Goal: Task Accomplishment & Management: Manage account settings

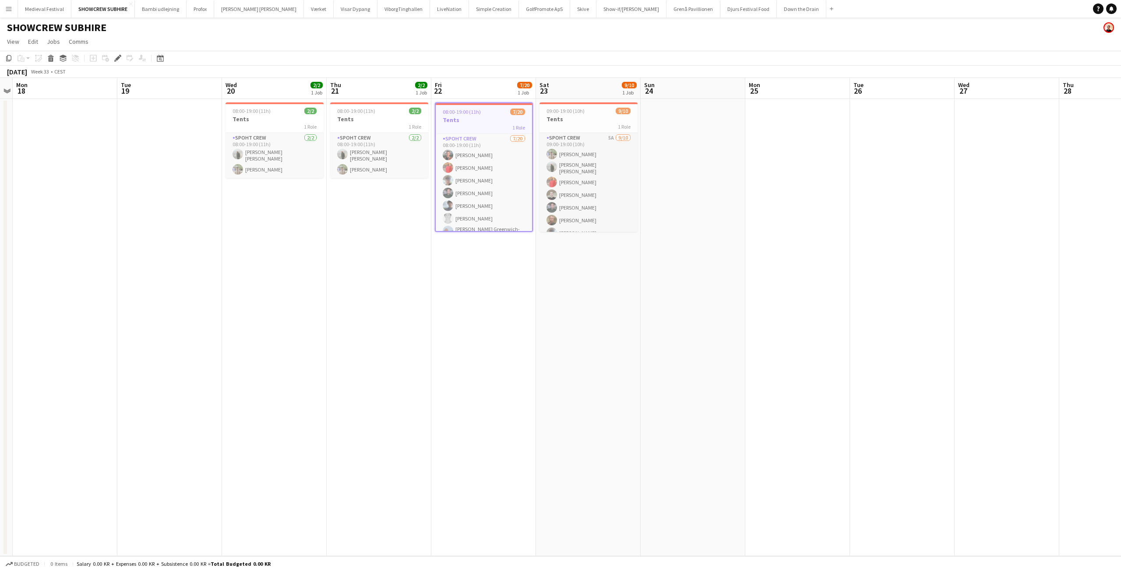
click at [8, 12] on button "Menu" at bounding box center [9, 9] width 18 height 18
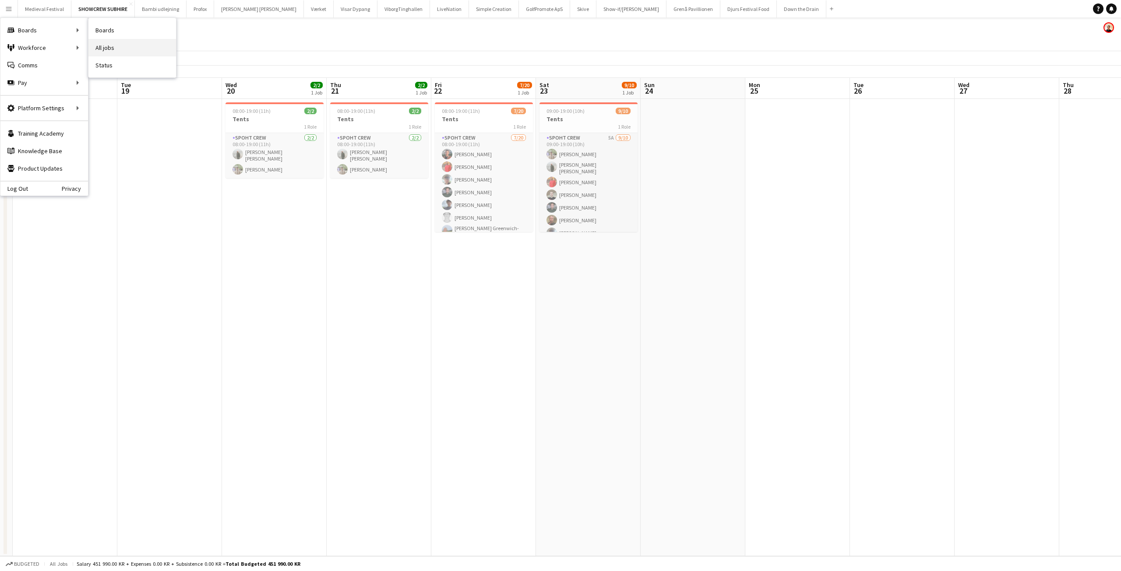
click at [114, 49] on link "All jobs" at bounding box center [132, 48] width 88 height 18
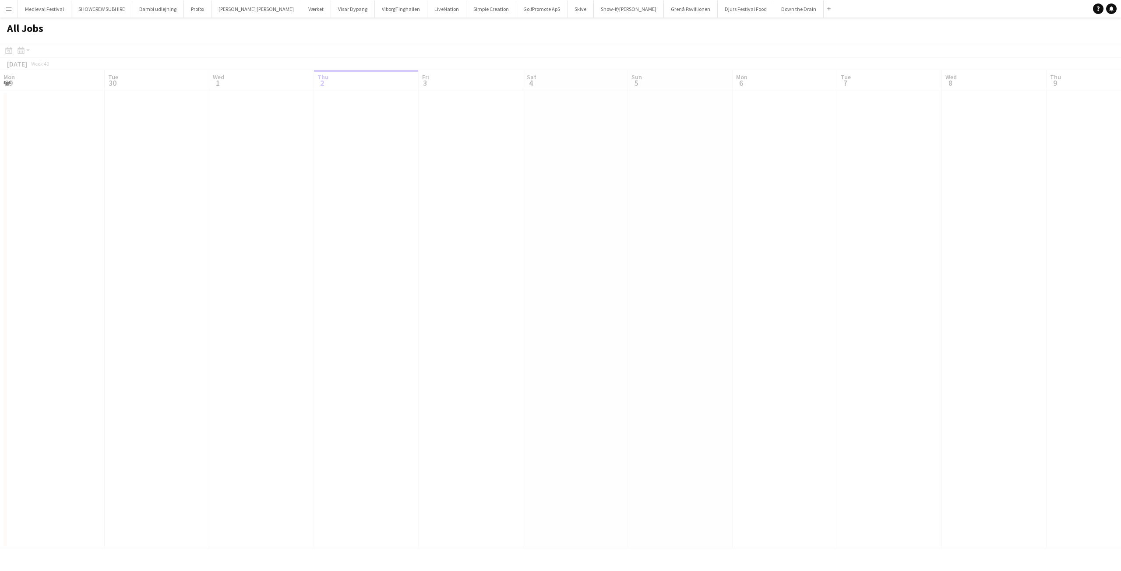
scroll to position [0, 209]
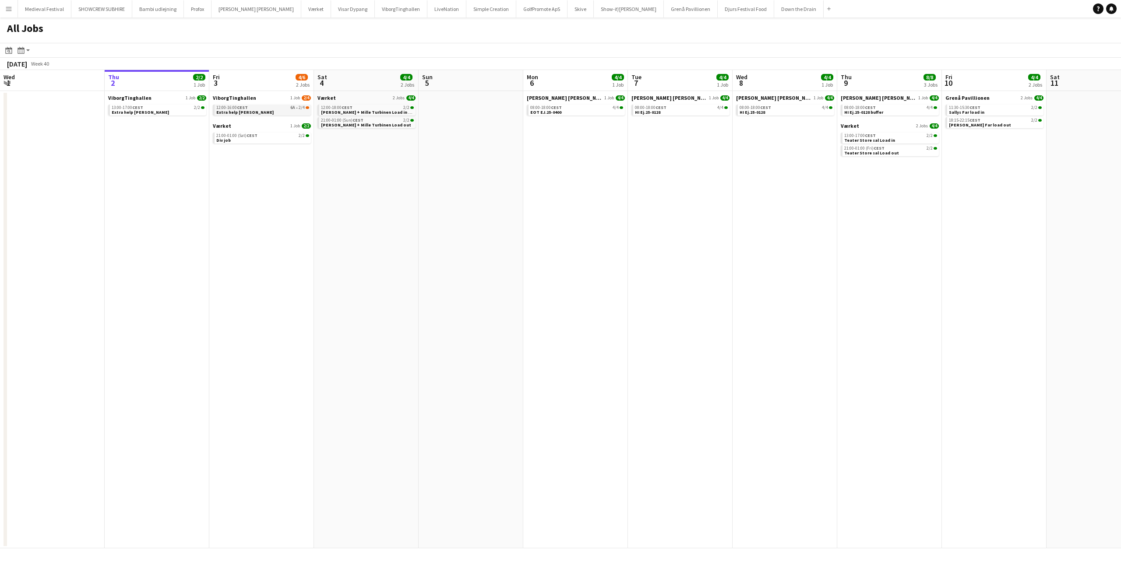
click at [280, 108] on div "12:00-16:00 CEST 6A • 2/4" at bounding box center [262, 108] width 93 height 4
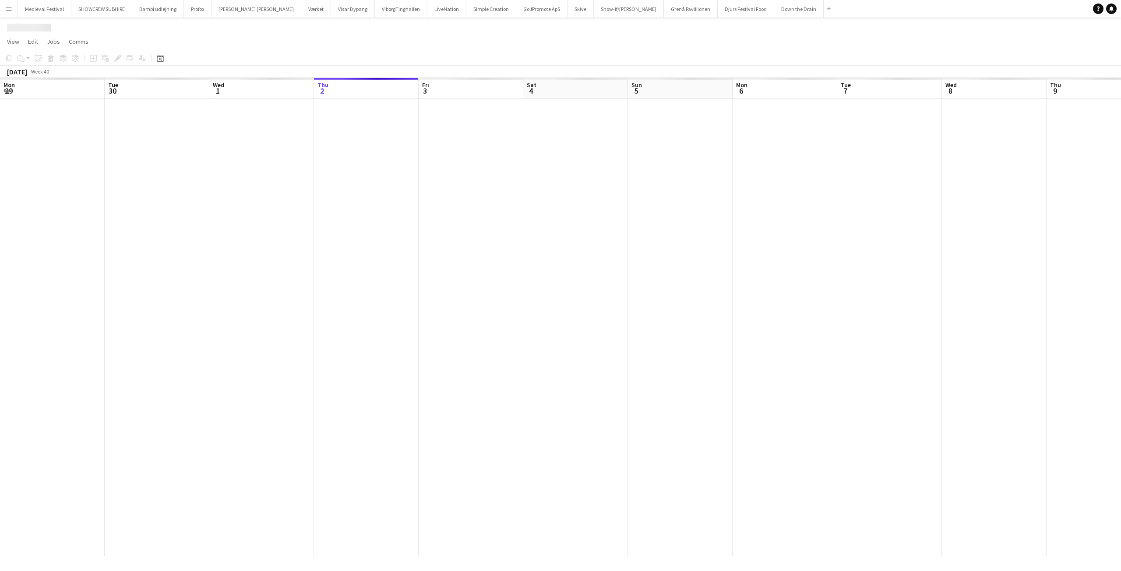
scroll to position [0, 209]
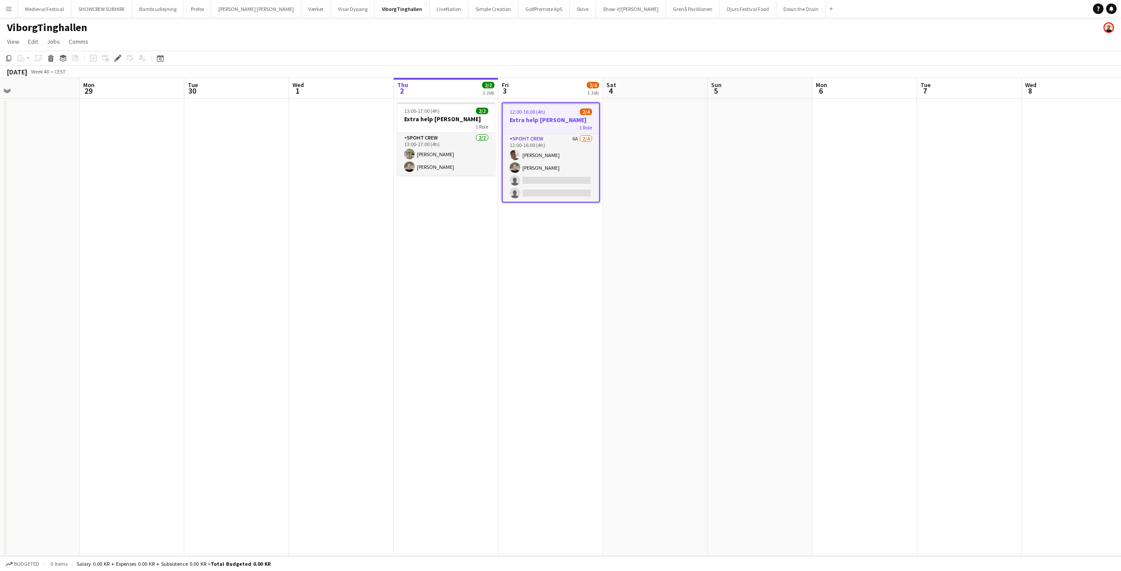
drag, startPoint x: 403, startPoint y: 213, endPoint x: 468, endPoint y: 216, distance: 64.9
click at [460, 226] on app-calendar-viewport "Fri 26 Sat 27 Sun 28 Mon 29 Tue 30 Wed 1 Thu 2 2/2 1 Job Fri 3 2/4 1 Job Sat 4 …" at bounding box center [560, 317] width 1121 height 479
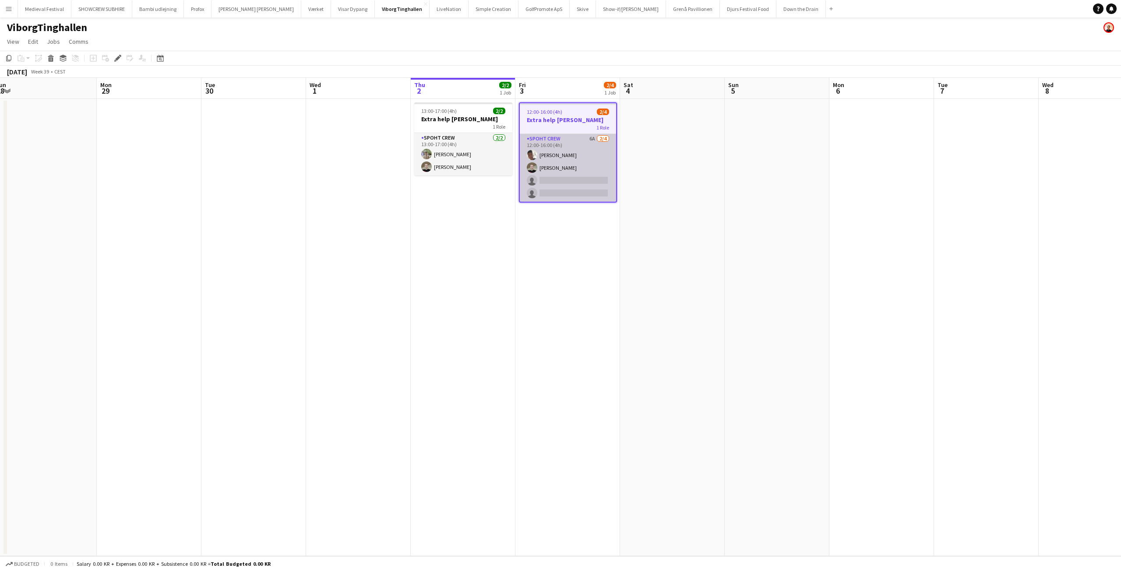
click at [566, 167] on app-card-role "Spoht Crew 6A [DATE] 12:00-16:00 (4h) Seep Villadsen [PERSON_NAME] single-neutr…" at bounding box center [568, 168] width 96 height 68
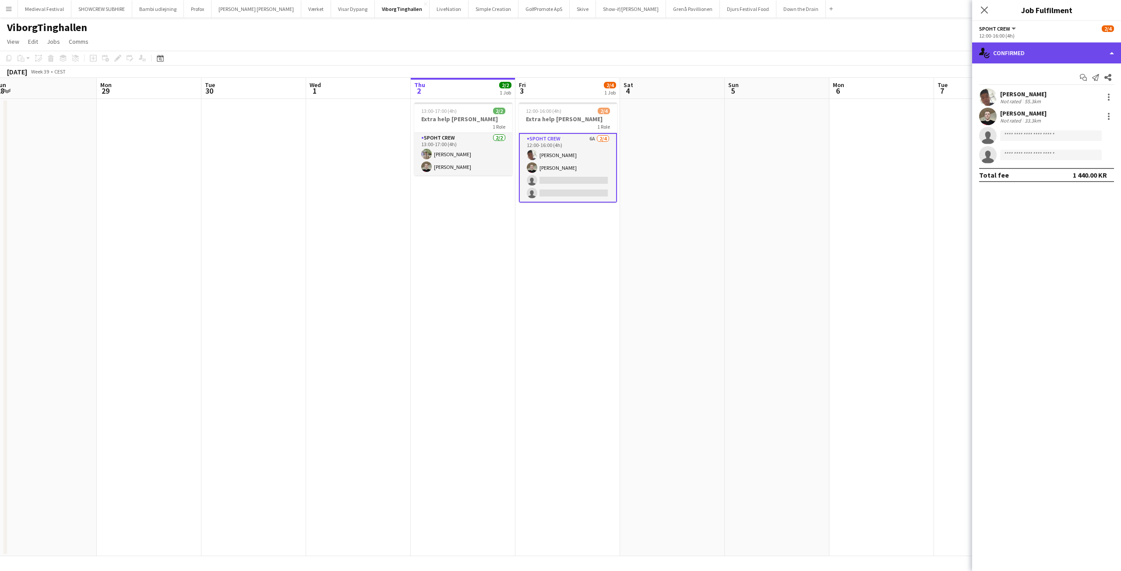
click at [1002, 53] on div "single-neutral-actions-check-2 Confirmed" at bounding box center [1046, 52] width 149 height 21
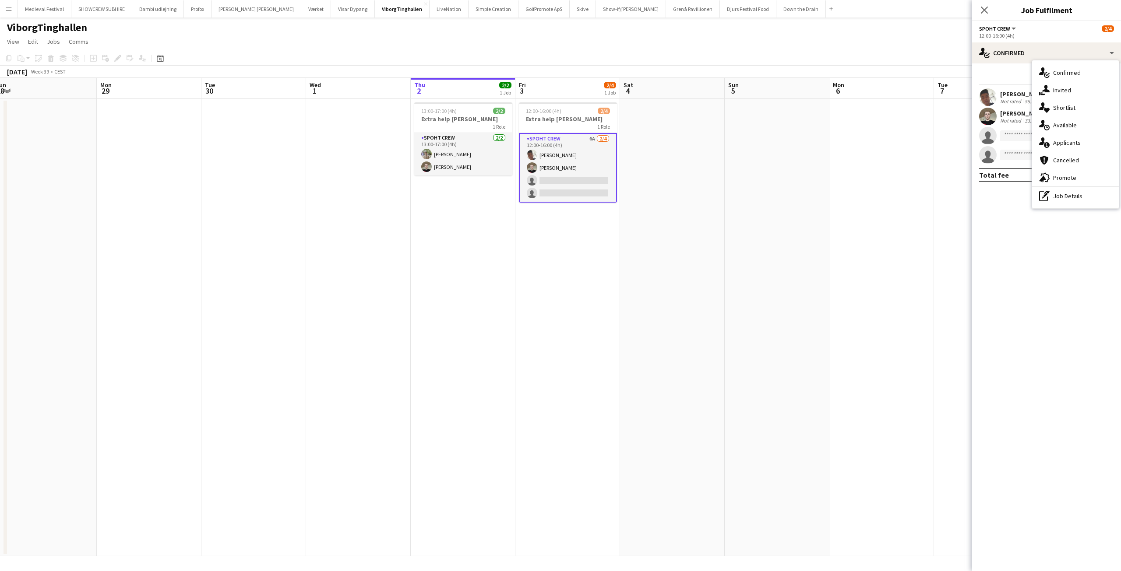
click at [1063, 139] on span "Applicants" at bounding box center [1067, 143] width 28 height 8
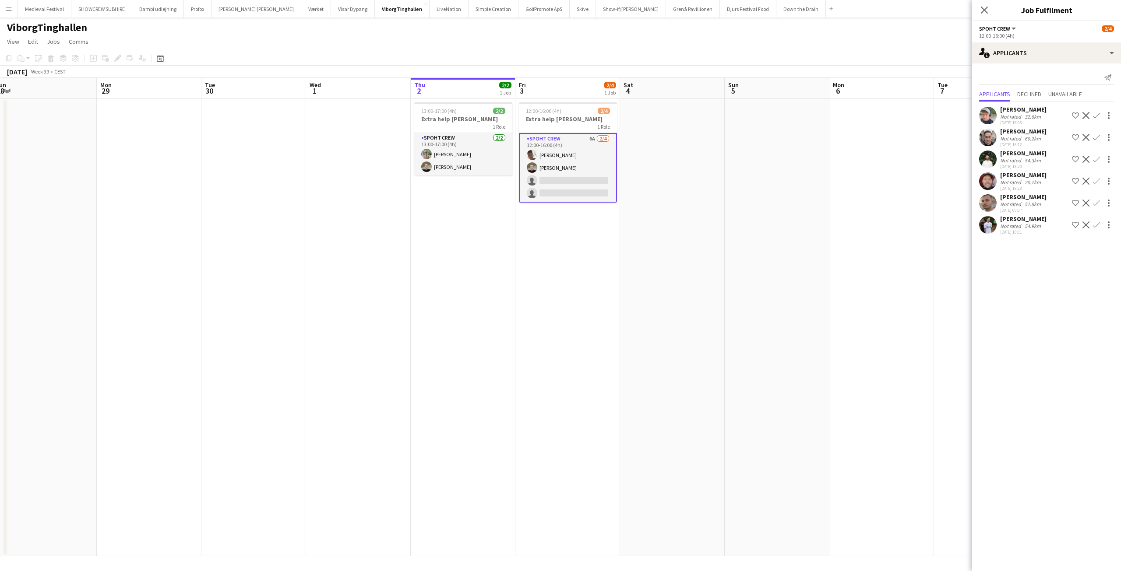
click at [1093, 204] on app-icon "Confirm" at bounding box center [1096, 203] width 7 height 7
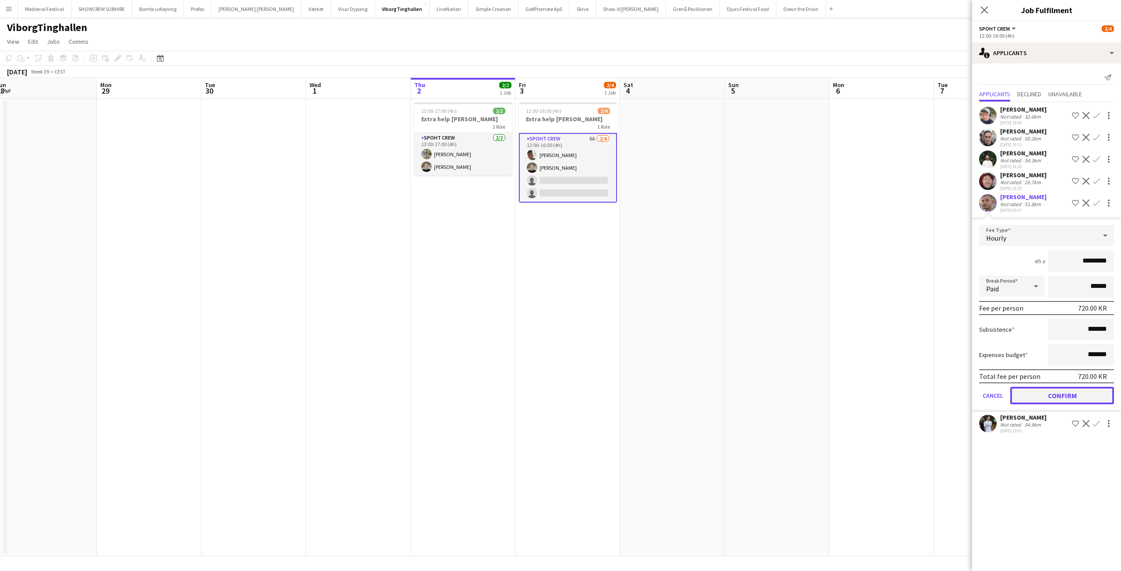
click at [1049, 395] on button "Confirm" at bounding box center [1062, 396] width 104 height 18
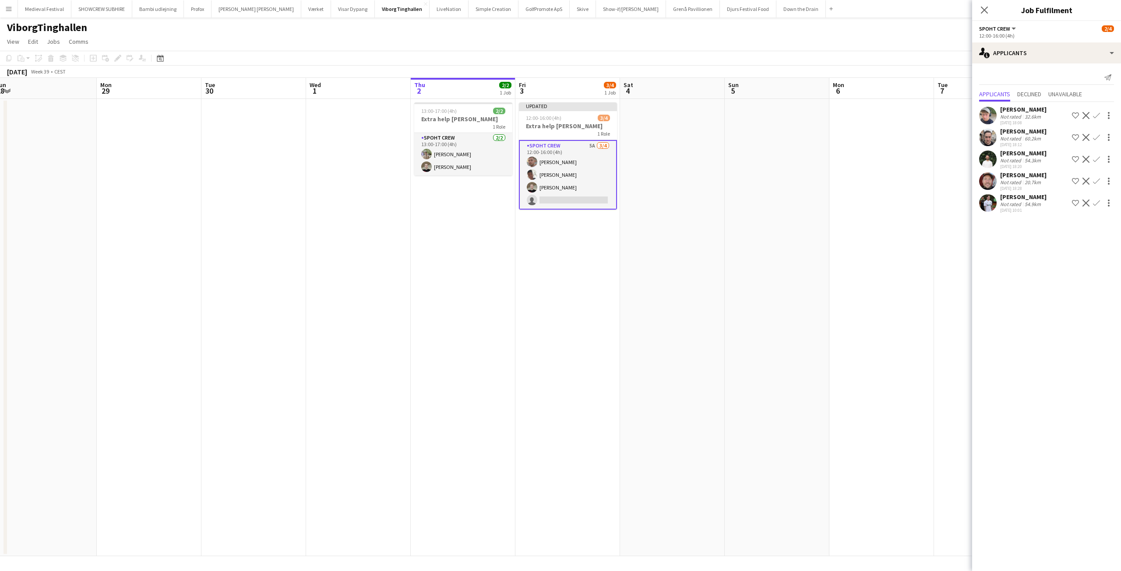
click at [1098, 113] on app-icon "Confirm" at bounding box center [1096, 115] width 7 height 7
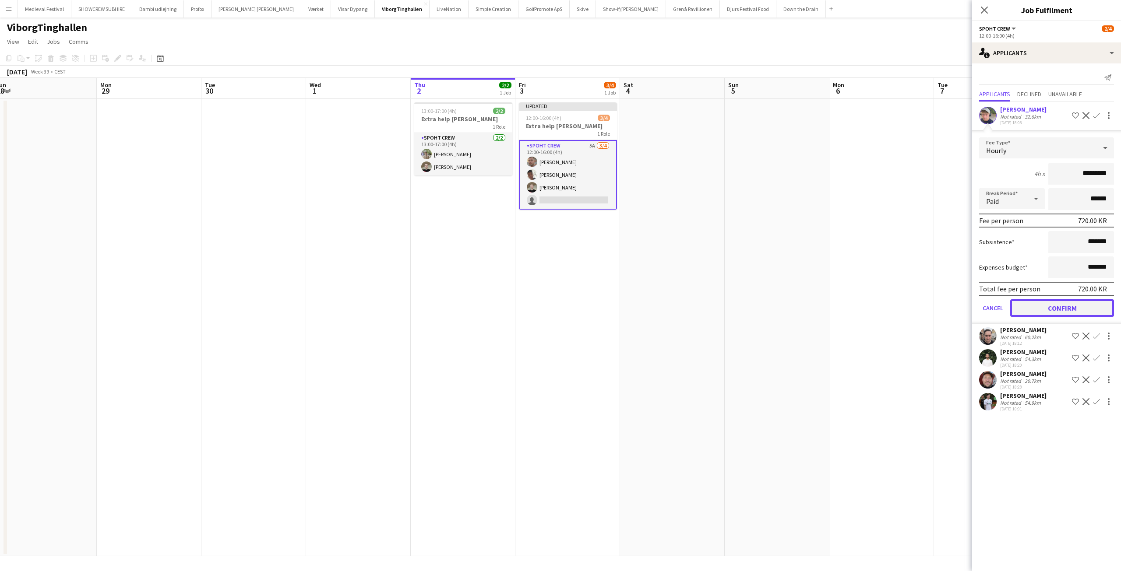
click at [1043, 306] on button "Confirm" at bounding box center [1062, 309] width 104 height 18
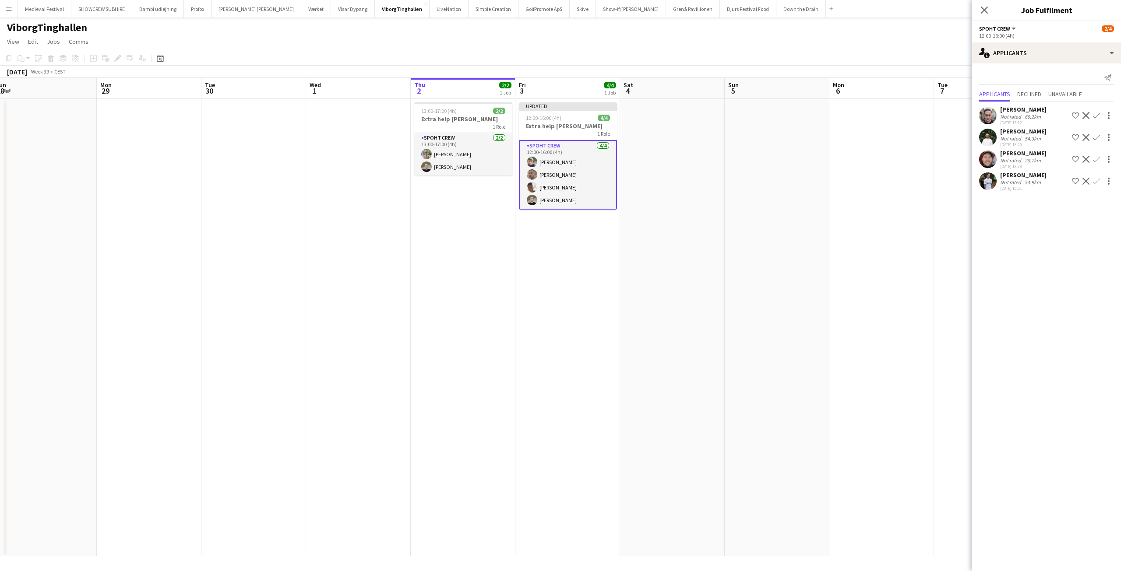
click at [842, 212] on app-date-cell at bounding box center [881, 328] width 105 height 458
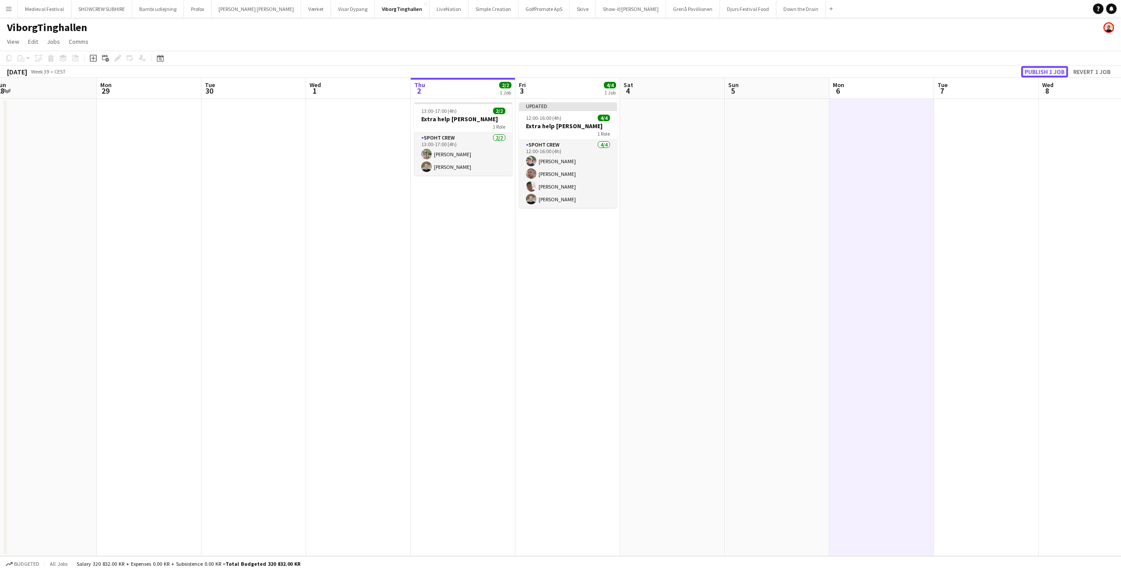
click at [1041, 70] on button "Publish 1 job" at bounding box center [1044, 71] width 47 height 11
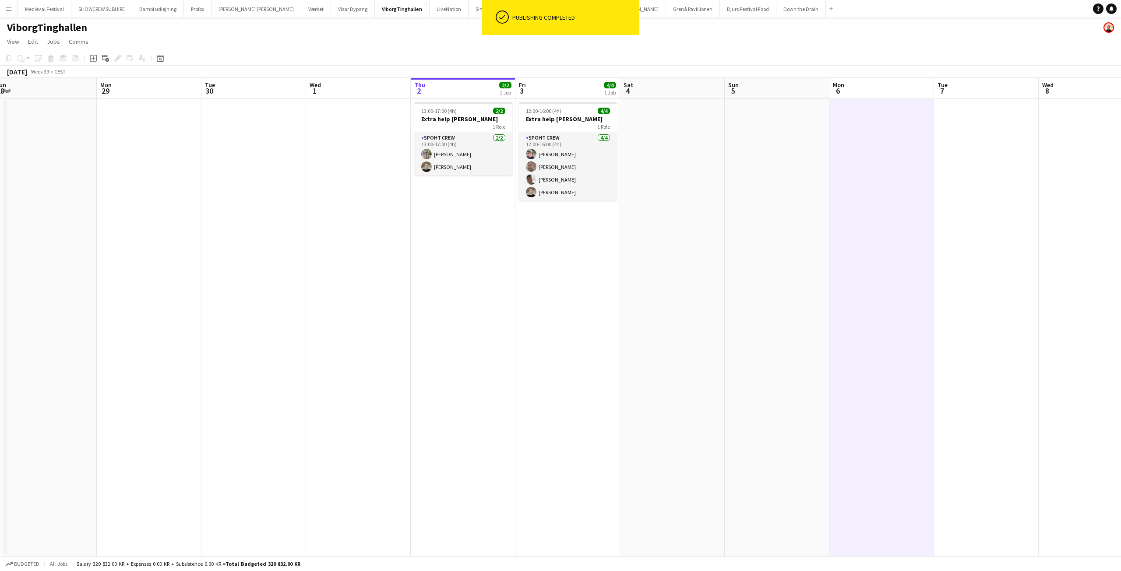
click at [895, 183] on app-date-cell at bounding box center [881, 328] width 105 height 458
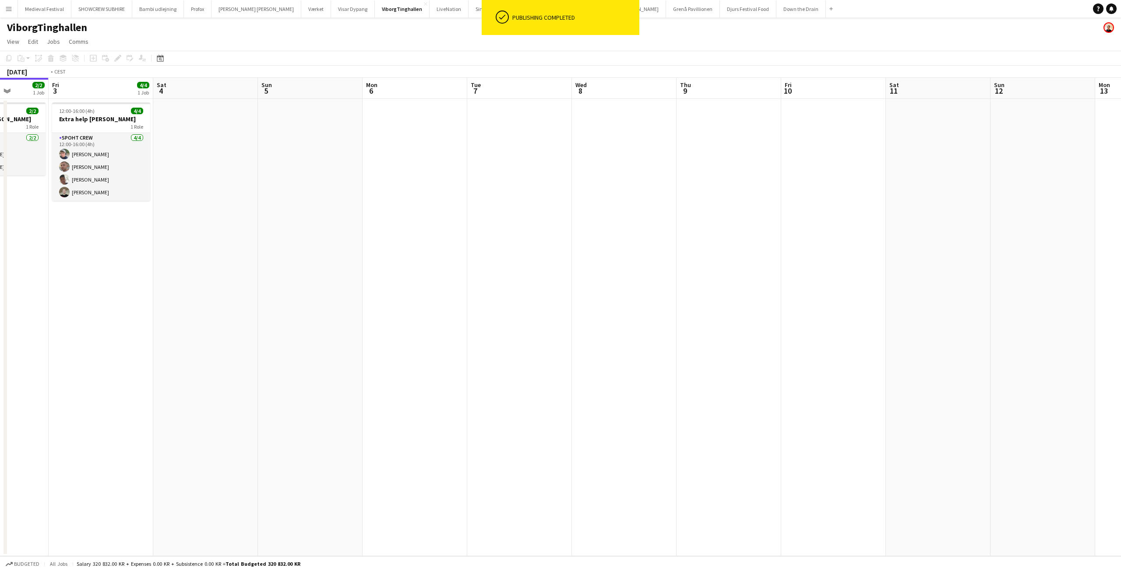
drag, startPoint x: 895, startPoint y: 183, endPoint x: 954, endPoint y: 227, distance: 73.4
click at [953, 227] on app-calendar-viewport "Tue 30 Wed 1 Thu 2 2/2 1 Job Fri 3 4/4 1 Job Sat 4 Sun 5 Mon 6 Tue 7 Wed 8 Thu …" at bounding box center [560, 317] width 1121 height 479
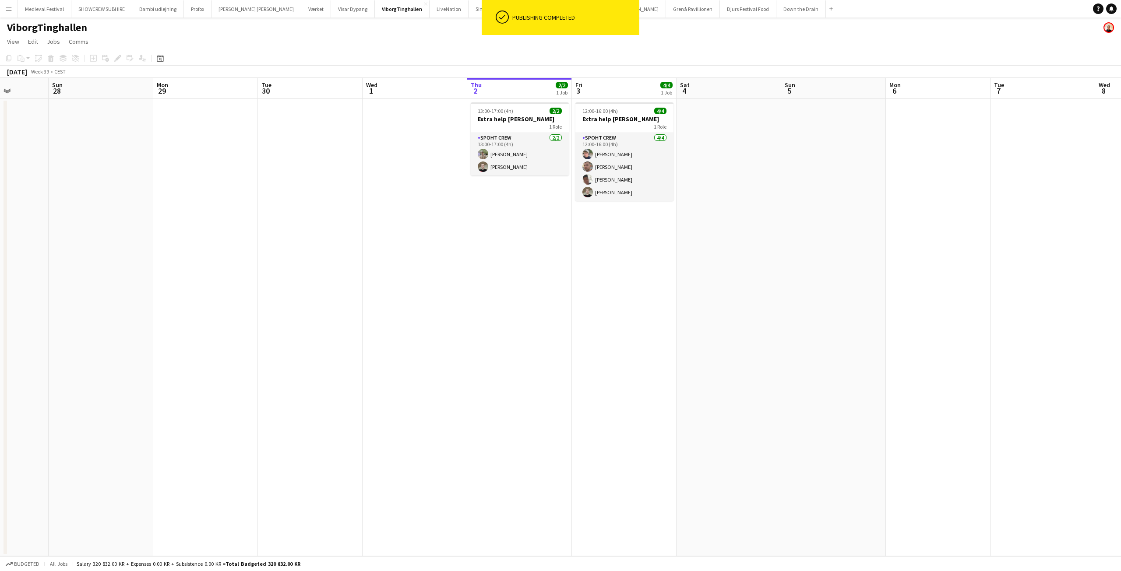
scroll to position [0, 264]
